Goal: Information Seeking & Learning: Learn about a topic

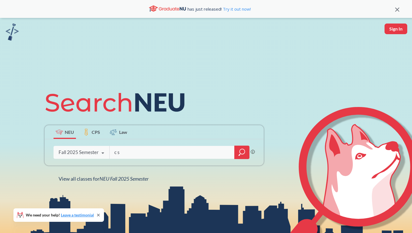
type input "cs"
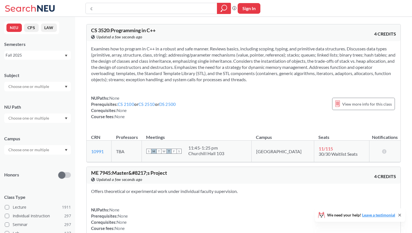
type input "cs"
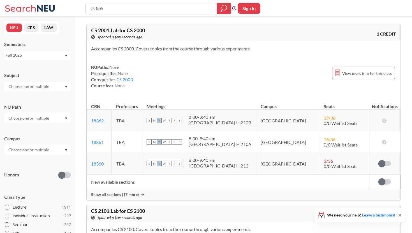
type input "cs 6650"
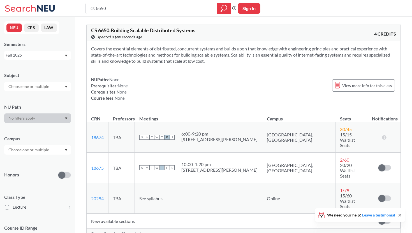
click at [108, 232] on span "Show all sections (2 more)" at bounding box center [113, 234] width 45 height 5
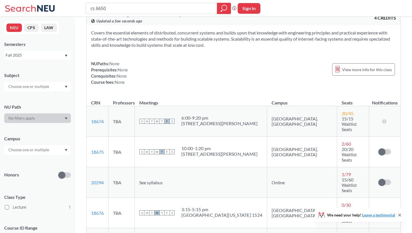
scroll to position [17, 0]
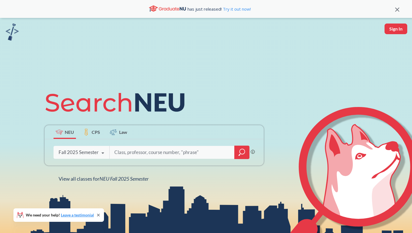
click at [124, 138] on label "Law" at bounding box center [118, 132] width 22 height 14
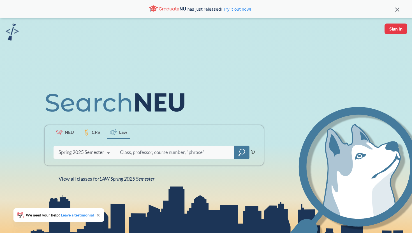
click at [98, 157] on div "Spring 2025 Semester Spring 2025 Semester Fall 2024 Semester Summer 2024 Semest…" at bounding box center [84, 153] width 61 height 14
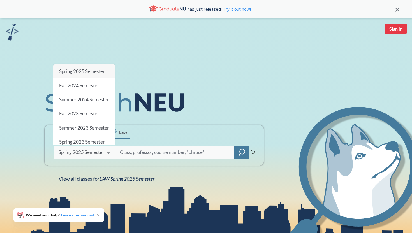
click at [32, 142] on div "NEU CPS Law Phrase search guarantees the exact search appears in the results. E…" at bounding box center [206, 134] width 412 height 233
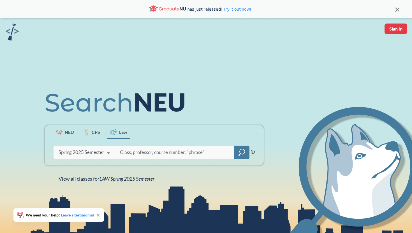
click at [68, 137] on label "NEU" at bounding box center [65, 132] width 22 height 14
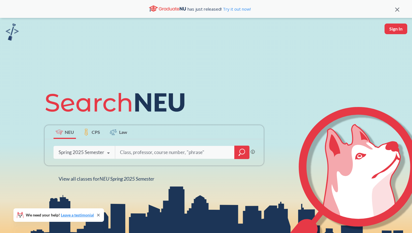
click at [76, 152] on div "Spring 2025 Semester" at bounding box center [82, 152] width 46 height 6
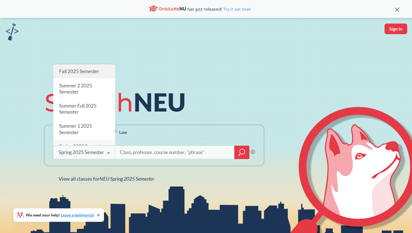
click at [92, 75] on div "Fall 2025 Semester" at bounding box center [84, 71] width 62 height 14
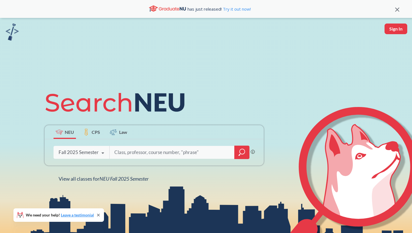
click at [93, 129] on span "CPS" at bounding box center [96, 132] width 8 height 6
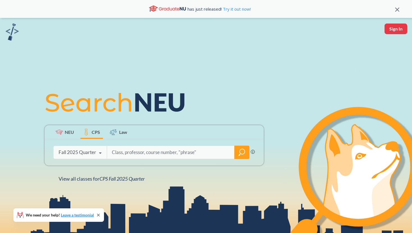
click at [69, 135] on label "NEU" at bounding box center [65, 132] width 22 height 14
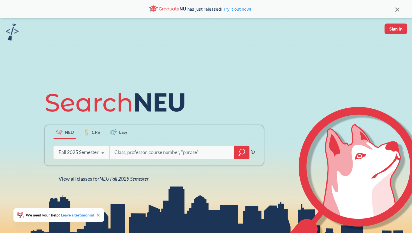
click at [92, 132] on span "CPS" at bounding box center [96, 132] width 8 height 6
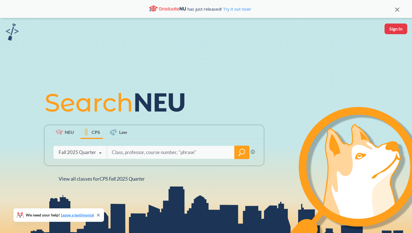
click at [121, 132] on span "Law" at bounding box center [123, 132] width 8 height 6
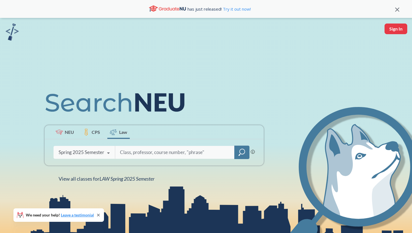
click at [172, 8] on icon at bounding box center [171, 9] width 2 height 3
click at [237, 6] on link "Try it out now!" at bounding box center [236, 9] width 29 height 6
click at [66, 131] on span "NEU" at bounding box center [69, 132] width 9 height 6
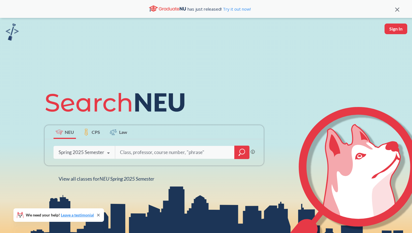
click at [98, 155] on div "Spring 2025 Semester" at bounding box center [82, 152] width 46 height 6
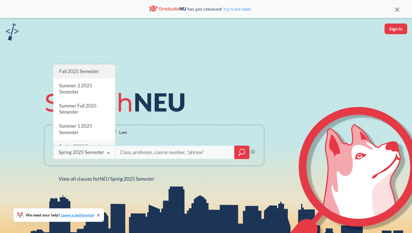
click at [89, 73] on span "Fall 2025 Semester" at bounding box center [79, 71] width 40 height 6
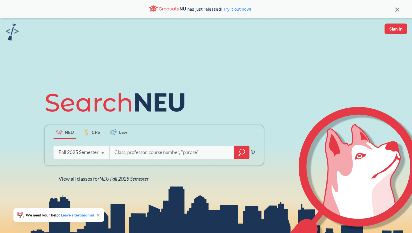
click at [137, 155] on input "search" at bounding box center [172, 153] width 117 height 12
type input "画"
type input "music everyday"
